Goal: Information Seeking & Learning: Learn about a topic

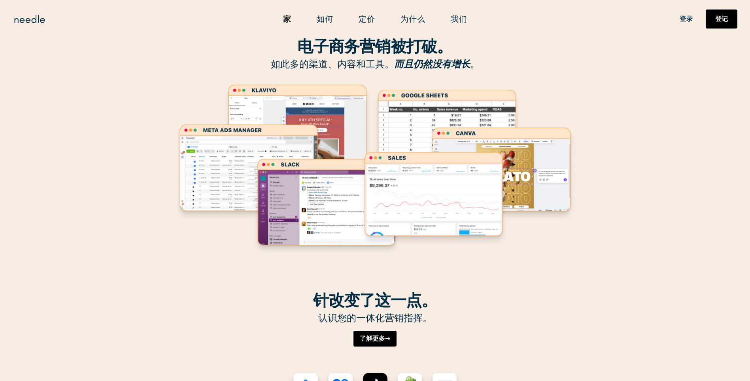
scroll to position [40, 0]
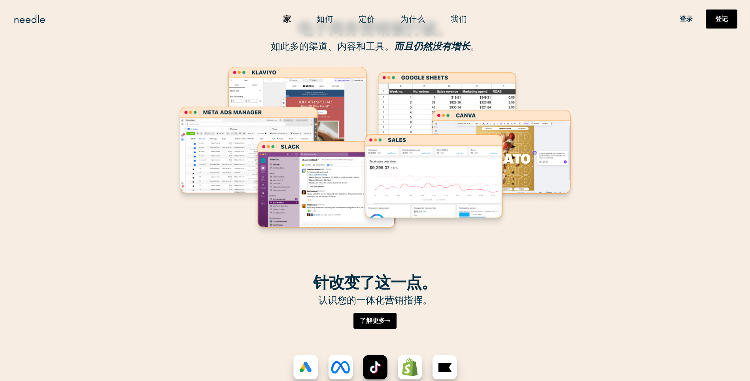
drag, startPoint x: 406, startPoint y: 100, endPoint x: 324, endPoint y: 95, distance: 82.9
click at [405, 100] on image "洛蒂动画" at bounding box center [447, 118] width 150 height 96
drag, startPoint x: 319, startPoint y: 94, endPoint x: 314, endPoint y: 95, distance: 4.4
click at [318, 94] on image "洛蒂动画" at bounding box center [297, 113] width 150 height 96
click at [261, 113] on image "洛蒂动画" at bounding box center [249, 154] width 150 height 98
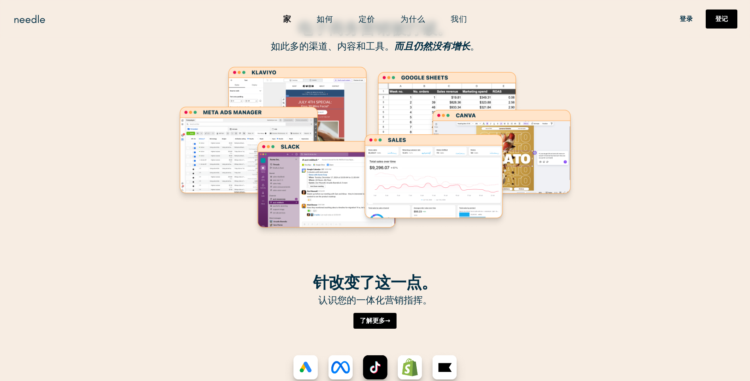
click at [292, 159] on image "洛蒂动画" at bounding box center [327, 189] width 150 height 98
click at [373, 317] on link "了解更多→" at bounding box center [375, 320] width 43 height 16
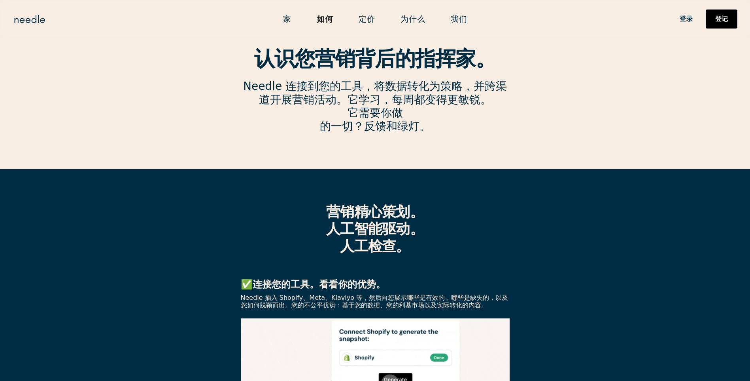
click at [417, 23] on link "为什么" at bounding box center [413, 19] width 50 height 17
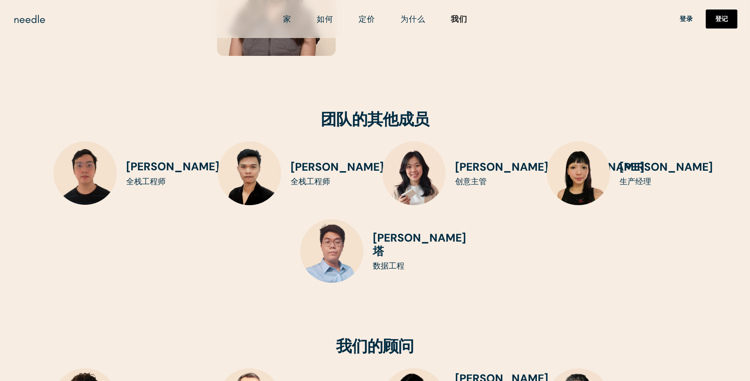
scroll to position [1693, 0]
